Goal: Task Accomplishment & Management: Complete application form

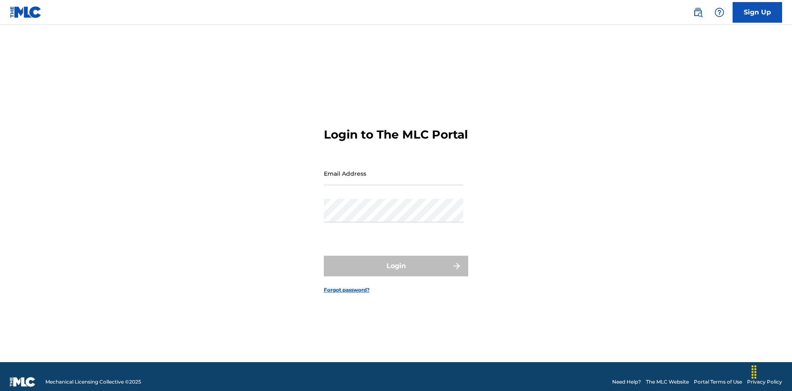
scroll to position [11, 0]
click at [393, 170] on input "Email Address" at bounding box center [393, 174] width 139 height 24
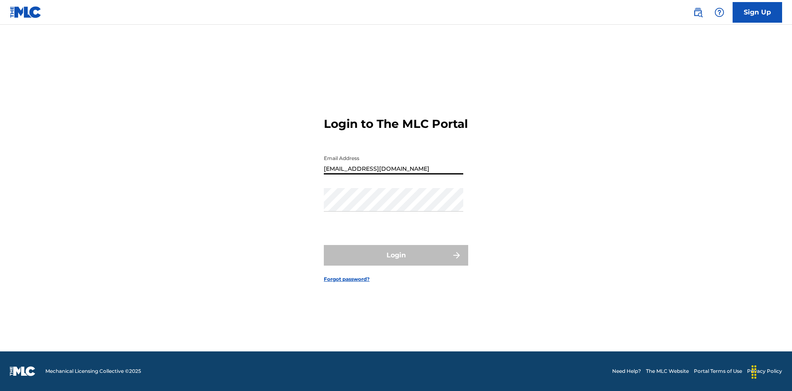
type input "[EMAIL_ADDRESS][DOMAIN_NAME]"
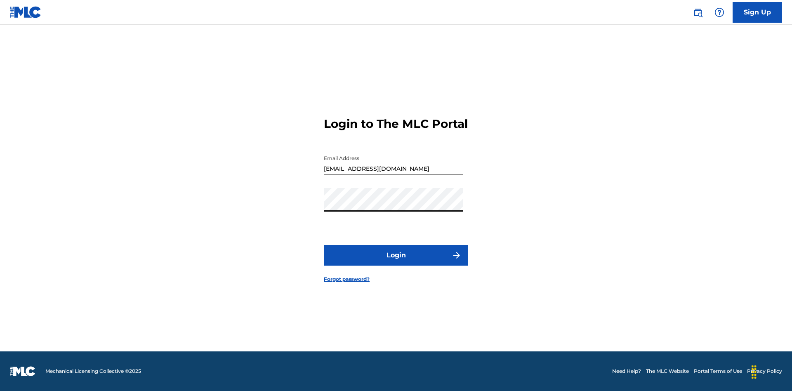
click at [396, 262] on button "Login" at bounding box center [396, 255] width 144 height 21
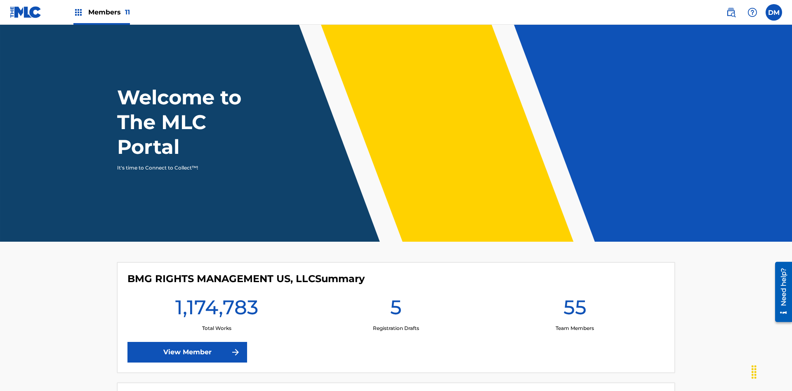
click at [774, 12] on label at bounding box center [774, 12] width 16 height 16
click at [774, 12] on input "[PERSON_NAME] [PERSON_NAME] [PERSON_NAME][EMAIL_ADDRESS][DOMAIN_NAME] Profile L…" at bounding box center [774, 12] width 0 height 0
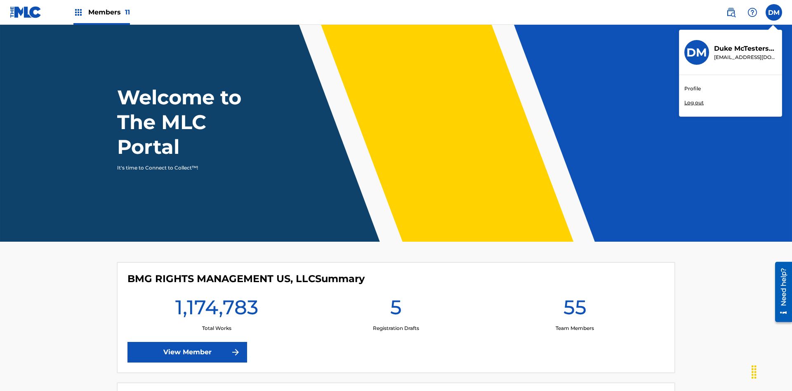
click at [692, 89] on link "Profile" at bounding box center [692, 88] width 16 height 7
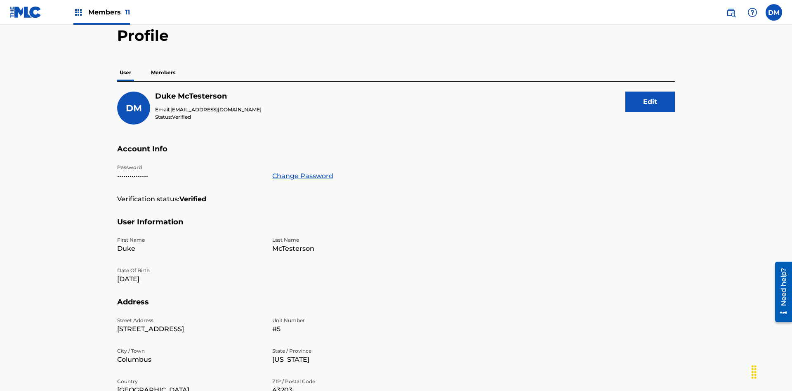
click at [163, 64] on p "Members" at bounding box center [162, 72] width 29 height 17
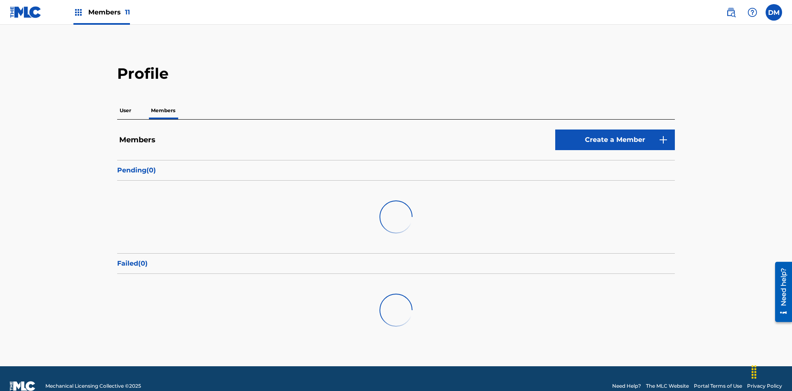
click at [615, 130] on link "Create a Member" at bounding box center [615, 140] width 120 height 21
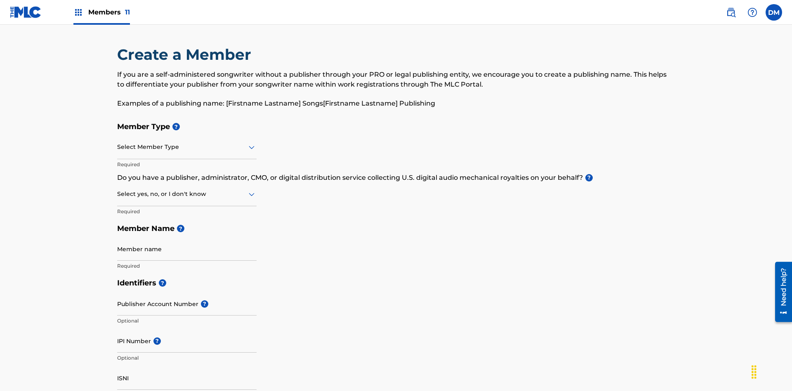
click at [118, 143] on input "text" at bounding box center [118, 147] width 2 height 9
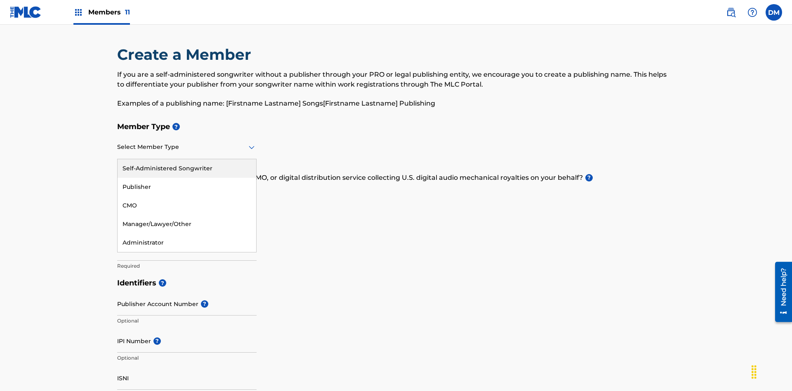
scroll to position [93, 0]
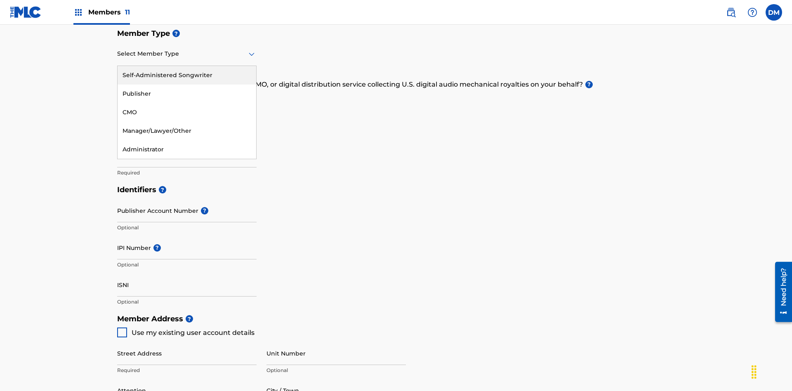
click at [187, 75] on div "Self-Administered Songwriter" at bounding box center [187, 75] width 139 height 19
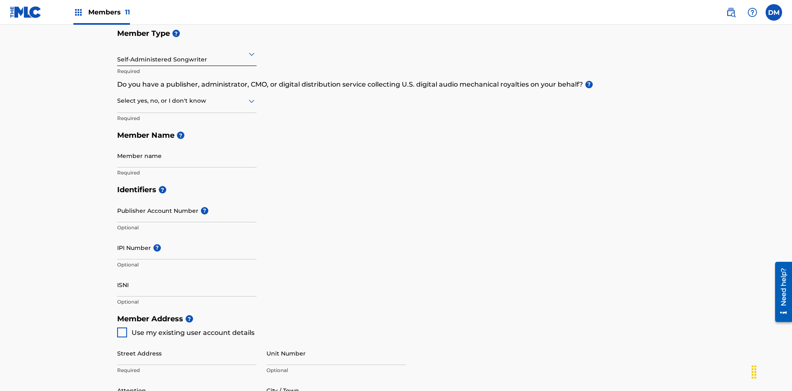
scroll to position [140, 0]
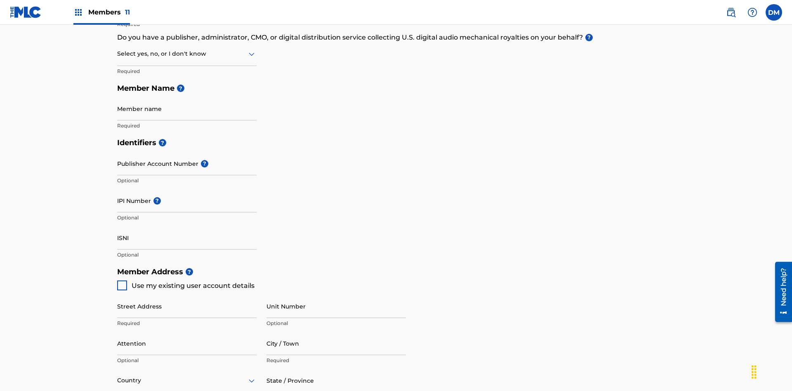
click at [118, 54] on input "text" at bounding box center [118, 53] width 2 height 9
click at [187, 94] on div "No" at bounding box center [187, 94] width 139 height 19
click at [185, 282] on span "Use my existing user account details" at bounding box center [193, 286] width 123 height 8
type input "[STREET_ADDRESS]"
type input "Columbus"
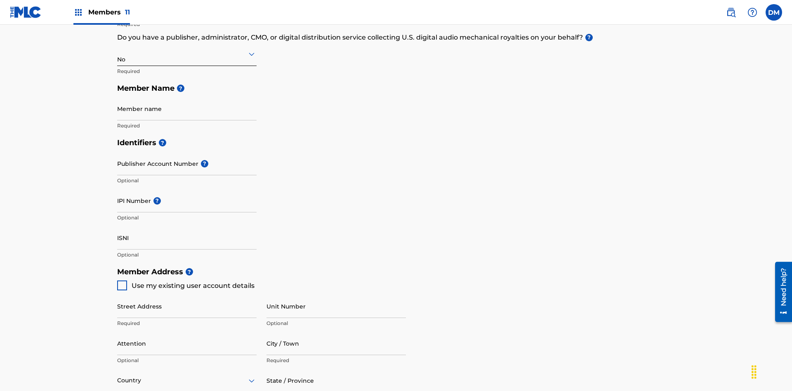
type input "43203"
type input "740"
type input "8086351"
type input "[EMAIL_ADDRESS][DOMAIN_NAME]"
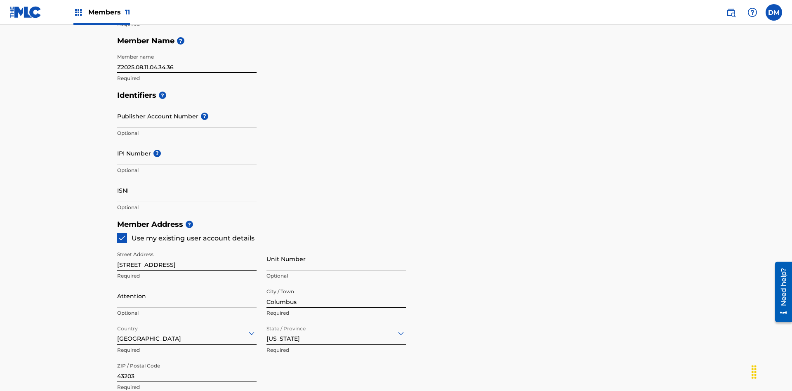
type input "Z2025.08.11.04.34.36"
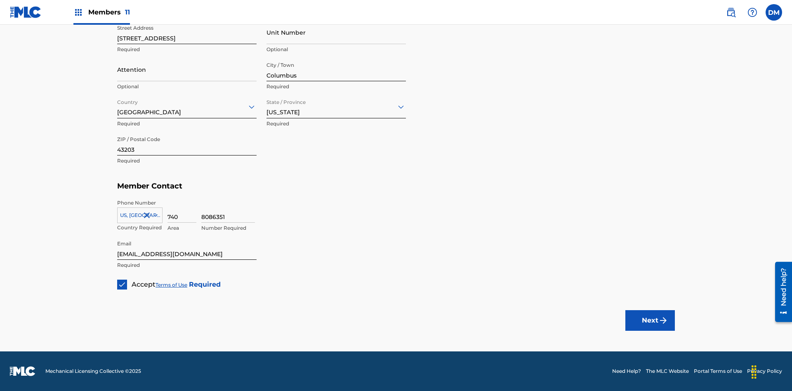
click at [650, 320] on button "Next" at bounding box center [649, 320] width 49 height 21
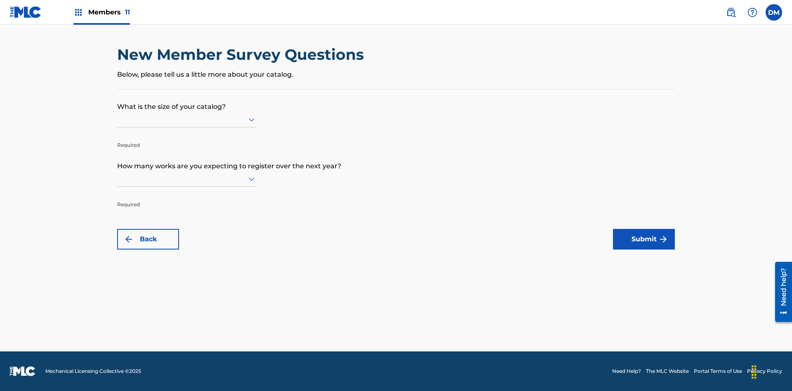
click at [118, 119] on input "text" at bounding box center [118, 119] width 2 height 9
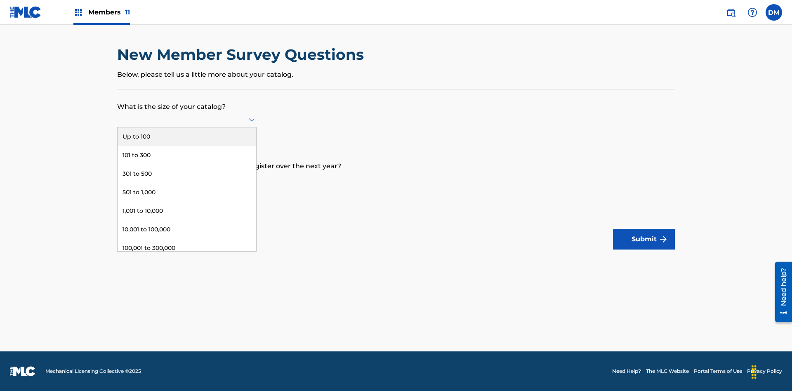
click at [187, 137] on div "Up to 100" at bounding box center [187, 136] width 139 height 19
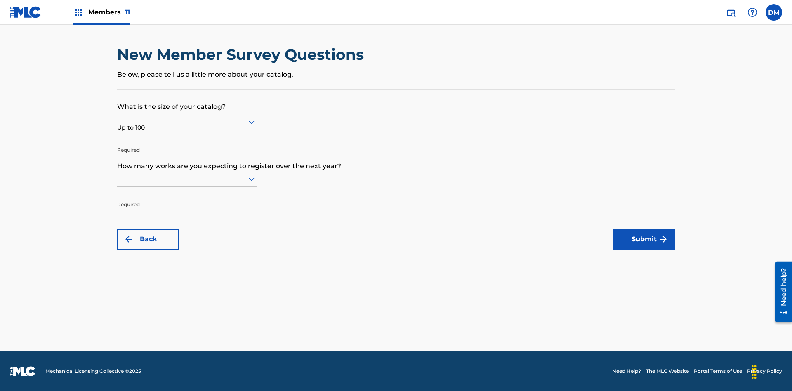
click at [118, 179] on input "text" at bounding box center [118, 178] width 2 height 9
click at [187, 270] on div "1,001 to 10,000" at bounding box center [187, 270] width 139 height 19
click at [644, 239] on button "Submit" at bounding box center [644, 239] width 62 height 21
